Goal: Task Accomplishment & Management: Manage account settings

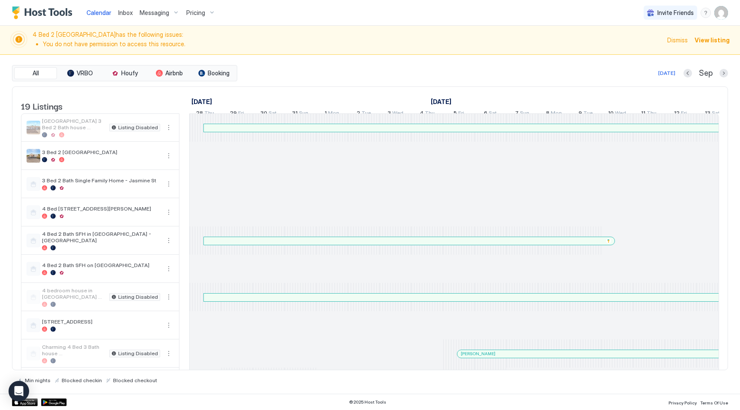
scroll to position [0, 476]
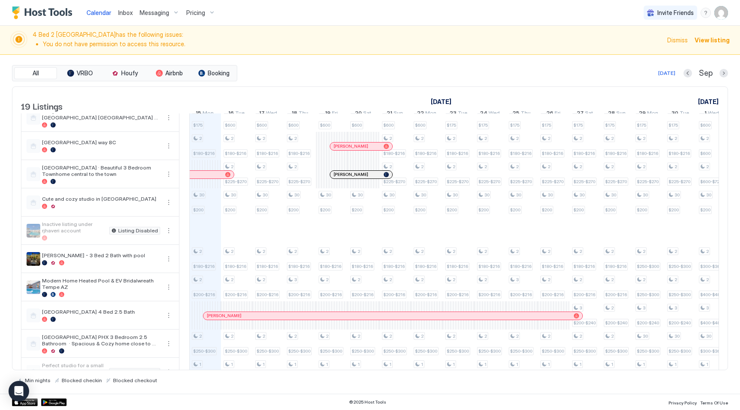
scroll to position [288, 0]
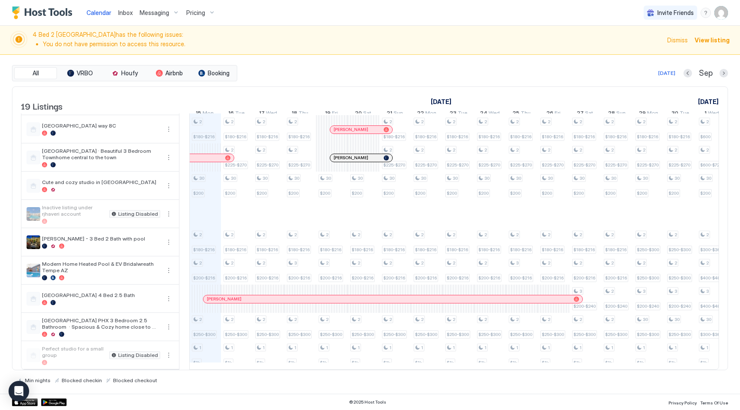
click at [194, 13] on span "Pricing" at bounding box center [195, 13] width 19 height 8
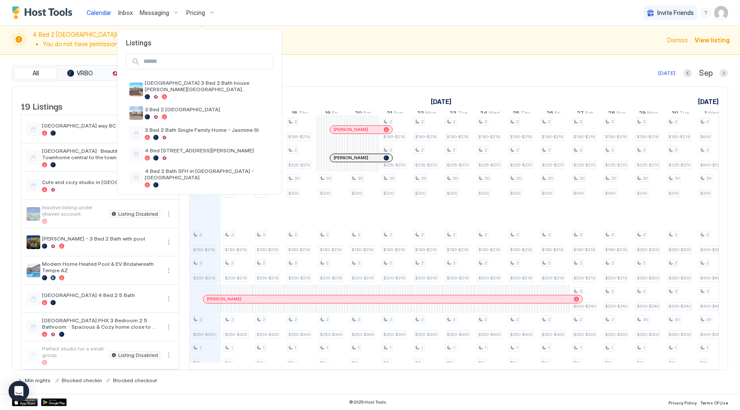
click at [185, 62] on input "Input Field" at bounding box center [206, 61] width 133 height 15
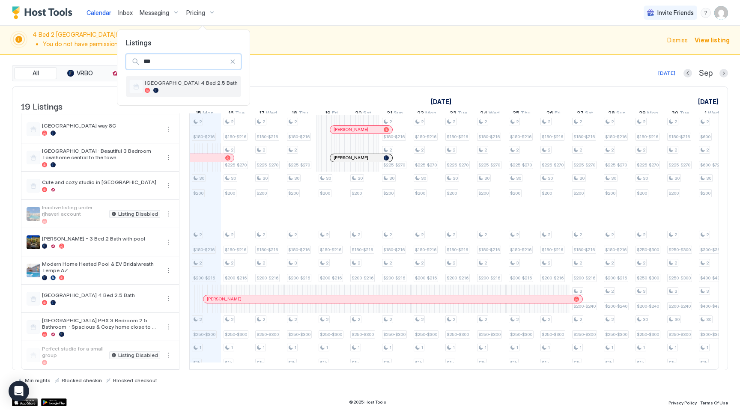
type input "***"
click at [189, 81] on span "[GEOGRAPHIC_DATA] 4 Bed 2.5 Bath" at bounding box center [191, 83] width 93 height 6
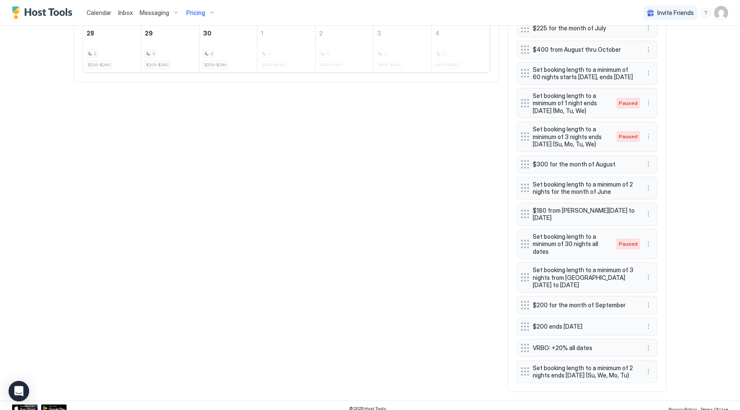
scroll to position [564, 0]
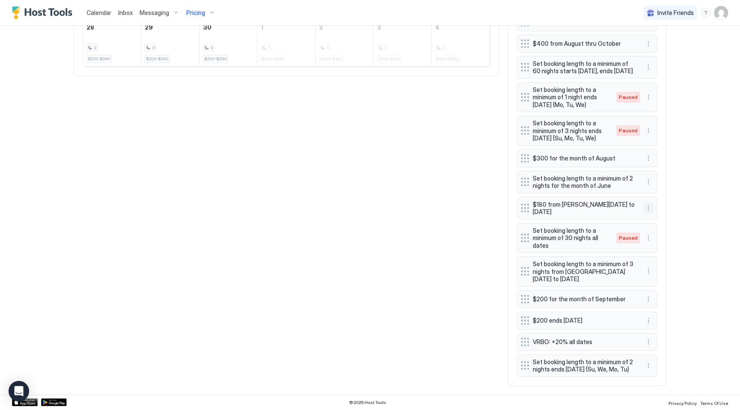
click at [649, 203] on button "More options" at bounding box center [648, 208] width 10 height 10
click at [656, 239] on div "Delete" at bounding box center [659, 240] width 25 height 6
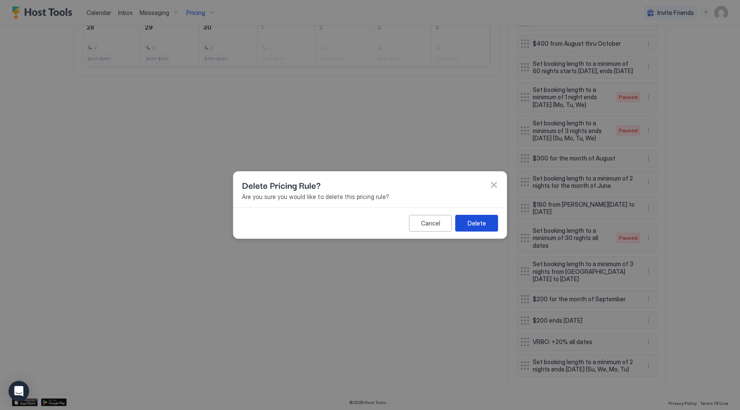
click at [476, 227] on button "Delete" at bounding box center [476, 223] width 43 height 17
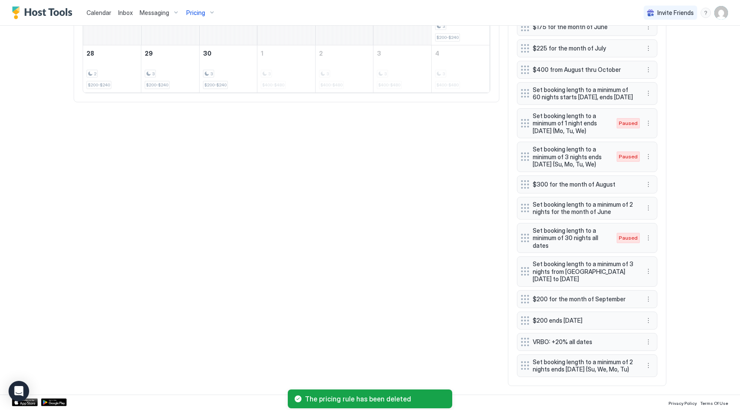
scroll to position [351, 0]
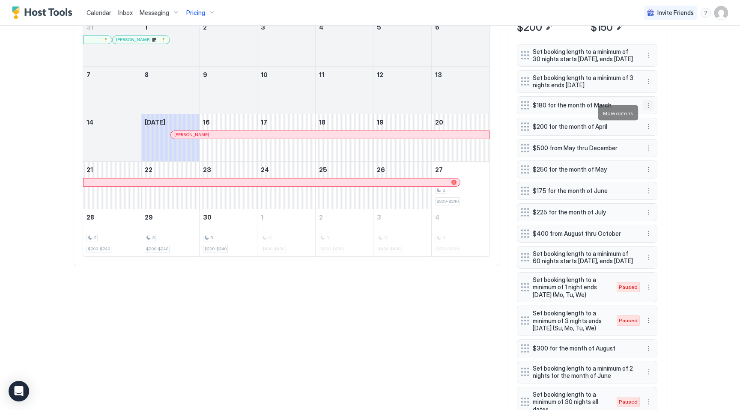
click at [648, 111] on button "More options" at bounding box center [648, 105] width 10 height 10
click at [661, 125] on span "Edit" at bounding box center [661, 125] width 9 height 6
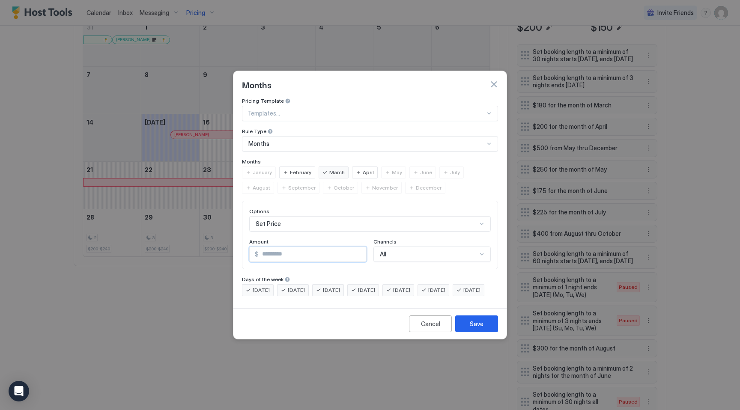
click at [273, 248] on input "***" at bounding box center [313, 254] width 108 height 15
type input "***"
click at [476, 328] on div "Save" at bounding box center [477, 324] width 14 height 9
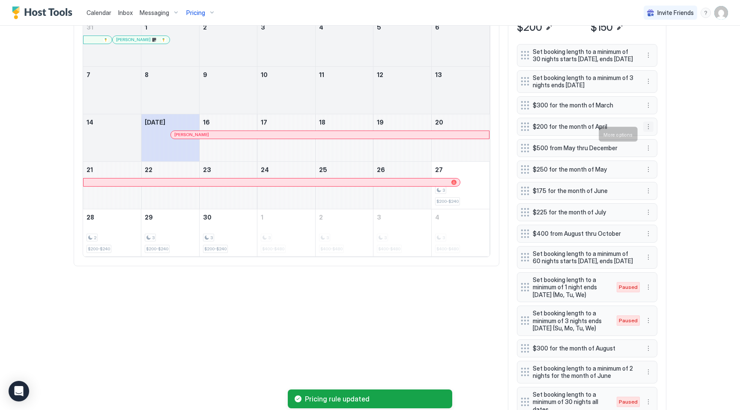
click at [650, 132] on button "More options" at bounding box center [648, 127] width 10 height 10
click at [655, 147] on div "Edit" at bounding box center [656, 146] width 19 height 6
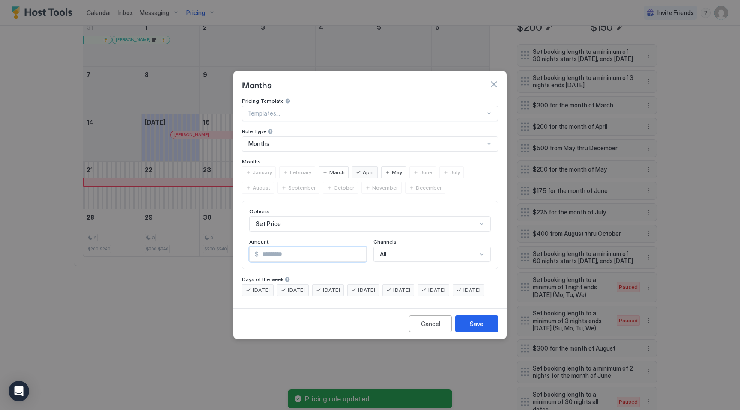
click at [264, 249] on input "***" at bounding box center [313, 254] width 108 height 15
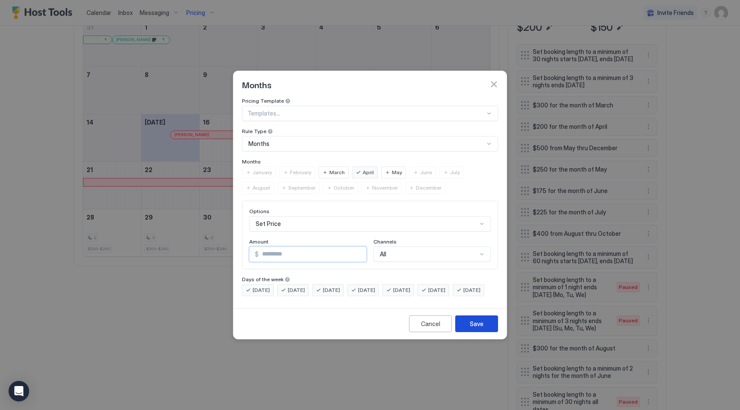
type input "***"
click at [458, 329] on button "Save" at bounding box center [476, 324] width 43 height 17
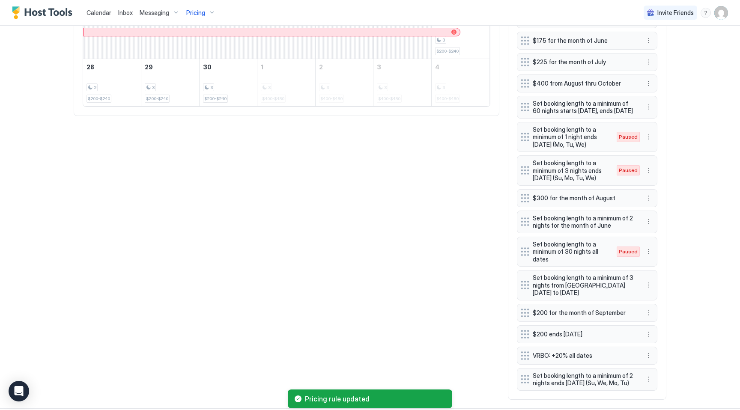
scroll to position [538, 0]
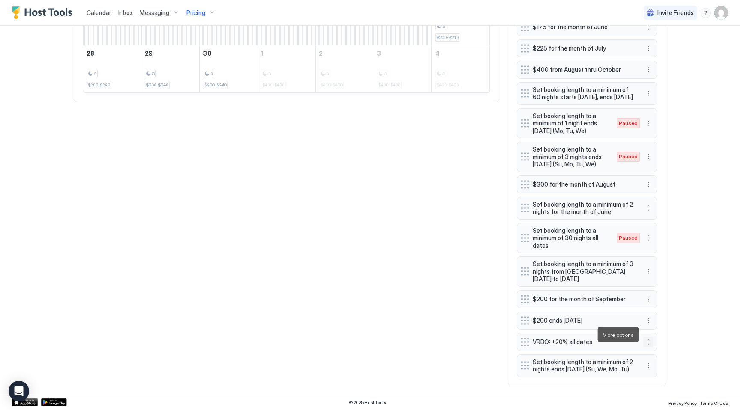
click at [650, 337] on button "More options" at bounding box center [648, 342] width 10 height 10
click at [661, 348] on span "Edit" at bounding box center [661, 347] width 9 height 6
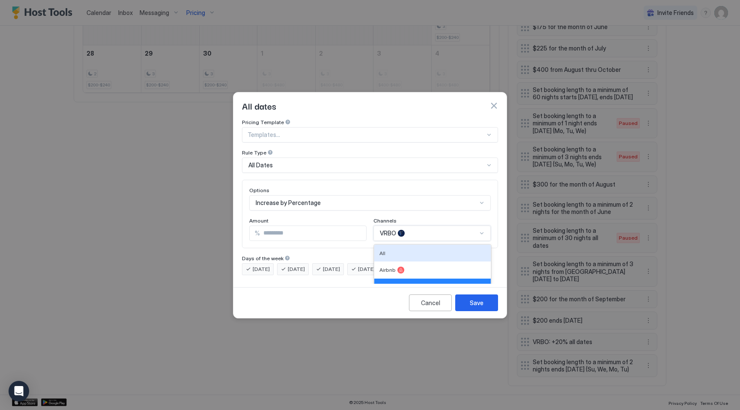
scroll to position [14, 0]
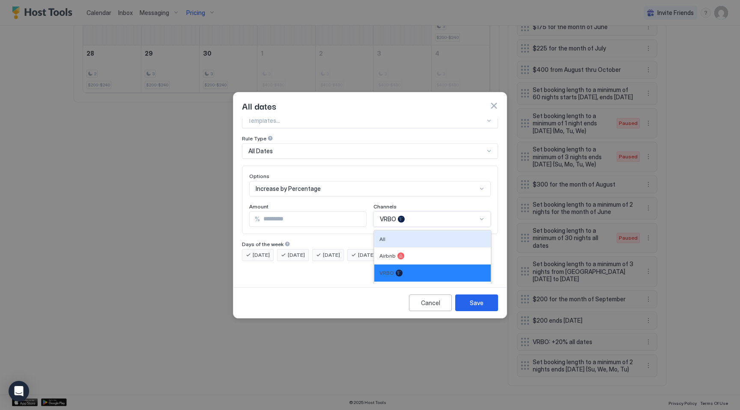
click at [393, 226] on div "All, 1 of 4. 4 results available. Use Up and Down to choose options, press Ente…" at bounding box center [432, 219] width 117 height 15
click at [390, 236] on div "All" at bounding box center [433, 239] width 106 height 6
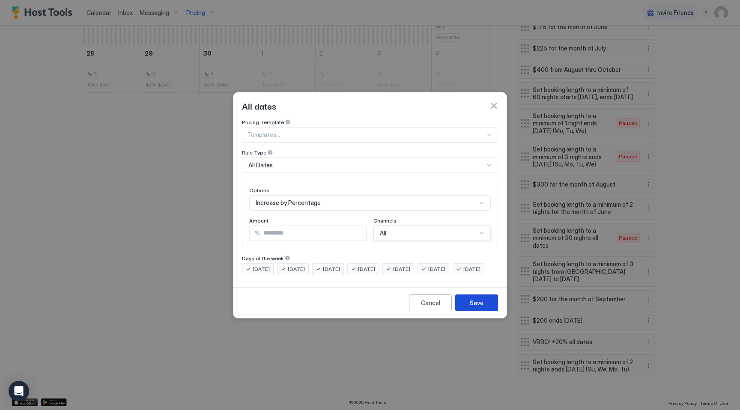
click at [474, 308] on div "Save" at bounding box center [477, 303] width 14 height 9
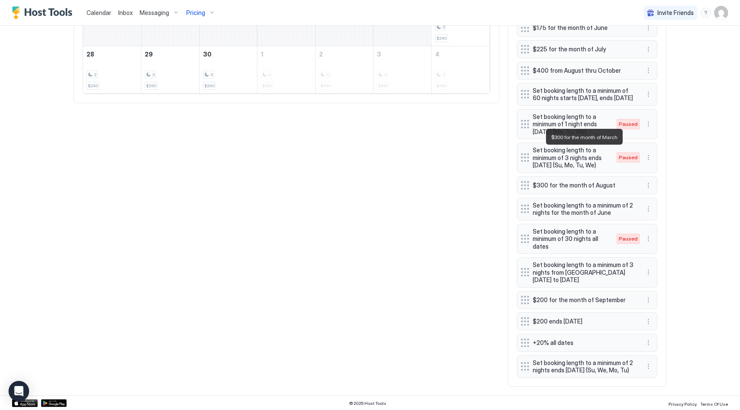
scroll to position [538, 0]
click at [650, 294] on button "More options" at bounding box center [648, 299] width 10 height 10
click at [376, 203] on div at bounding box center [370, 205] width 740 height 410
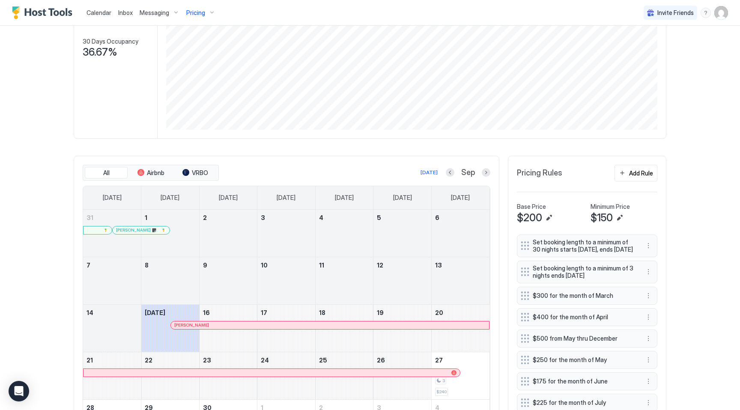
scroll to position [134, 0]
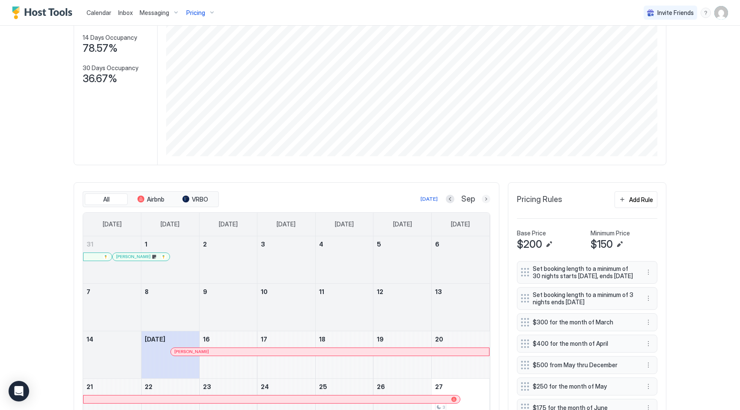
click at [487, 201] on button "Next month" at bounding box center [486, 199] width 9 height 9
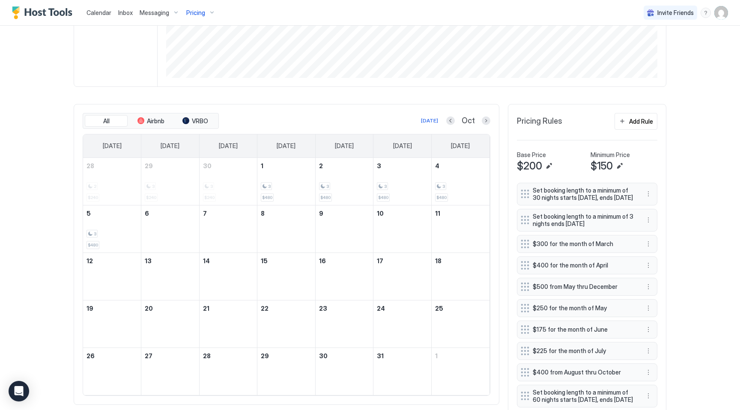
scroll to position [260, 0]
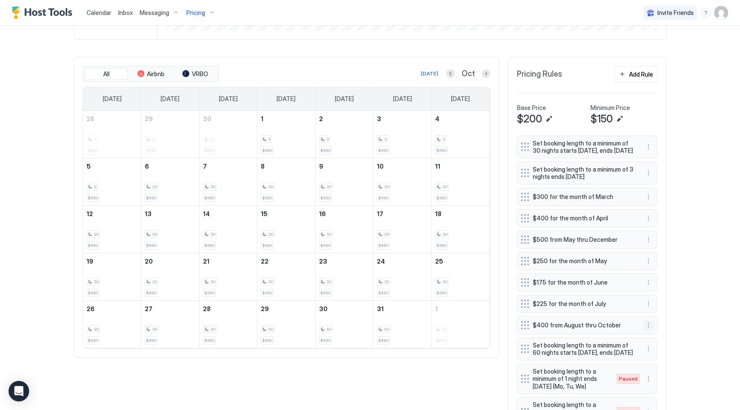
click at [649, 331] on button "More options" at bounding box center [648, 325] width 10 height 10
click at [660, 342] on span "Edit" at bounding box center [661, 345] width 9 height 6
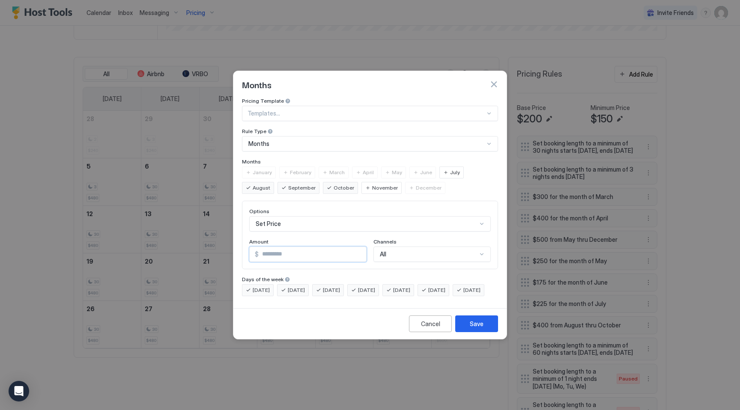
click at [267, 247] on input "***" at bounding box center [313, 254] width 108 height 15
type input "***"
click at [482, 339] on div "Cancel Save" at bounding box center [369, 323] width 273 height 31
click at [473, 325] on button "Save" at bounding box center [476, 324] width 43 height 17
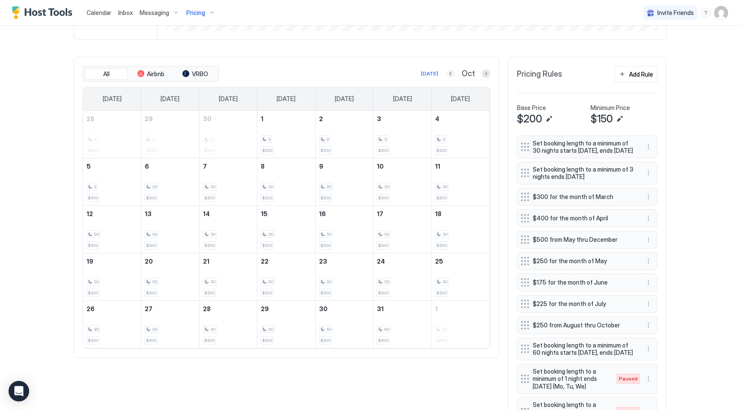
click at [451, 76] on button "Previous month" at bounding box center [450, 73] width 9 height 9
